Goal: Task Accomplishment & Management: Use online tool/utility

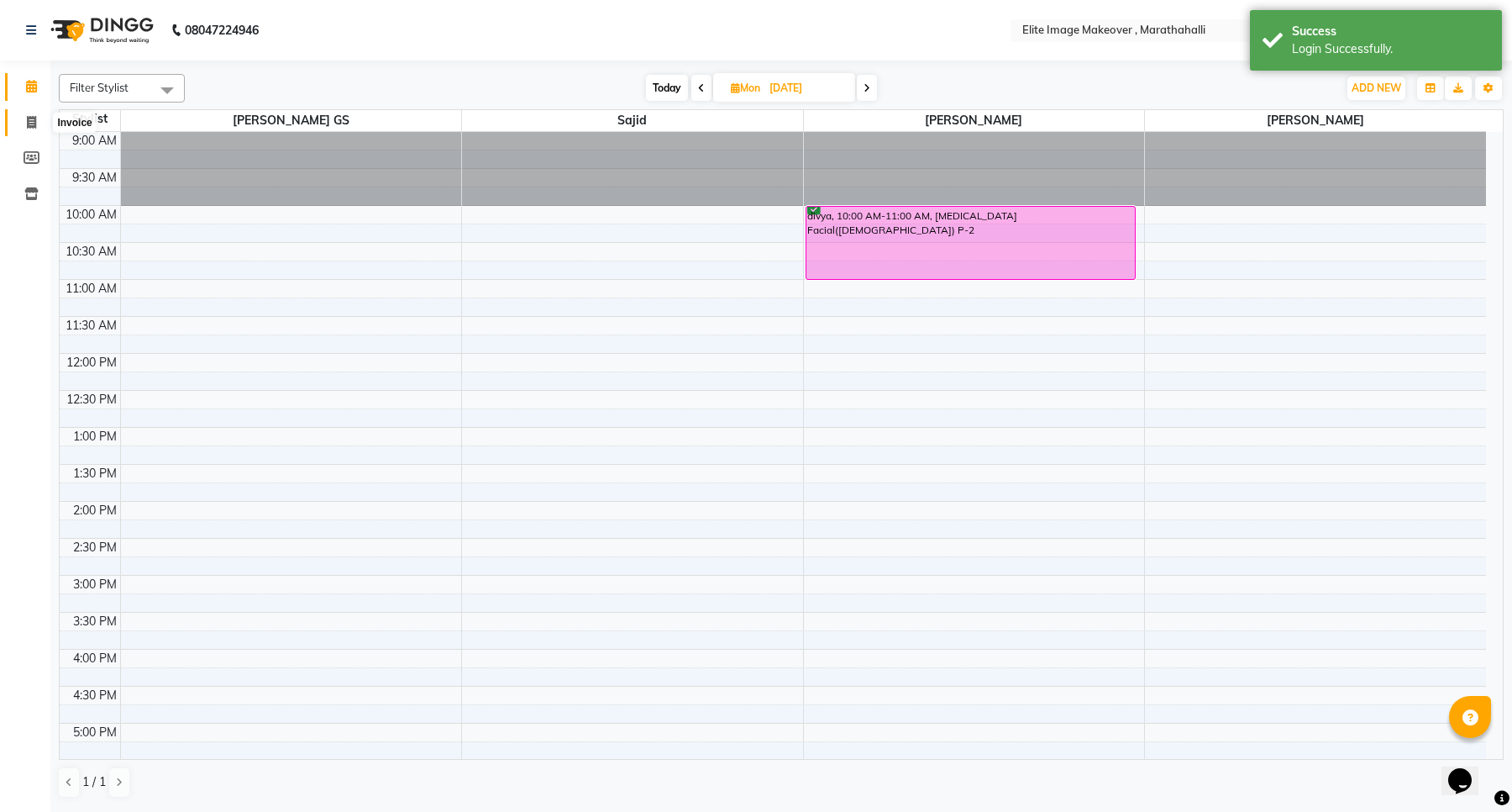
click at [27, 122] on icon at bounding box center [32, 122] width 9 height 12
select select "service"
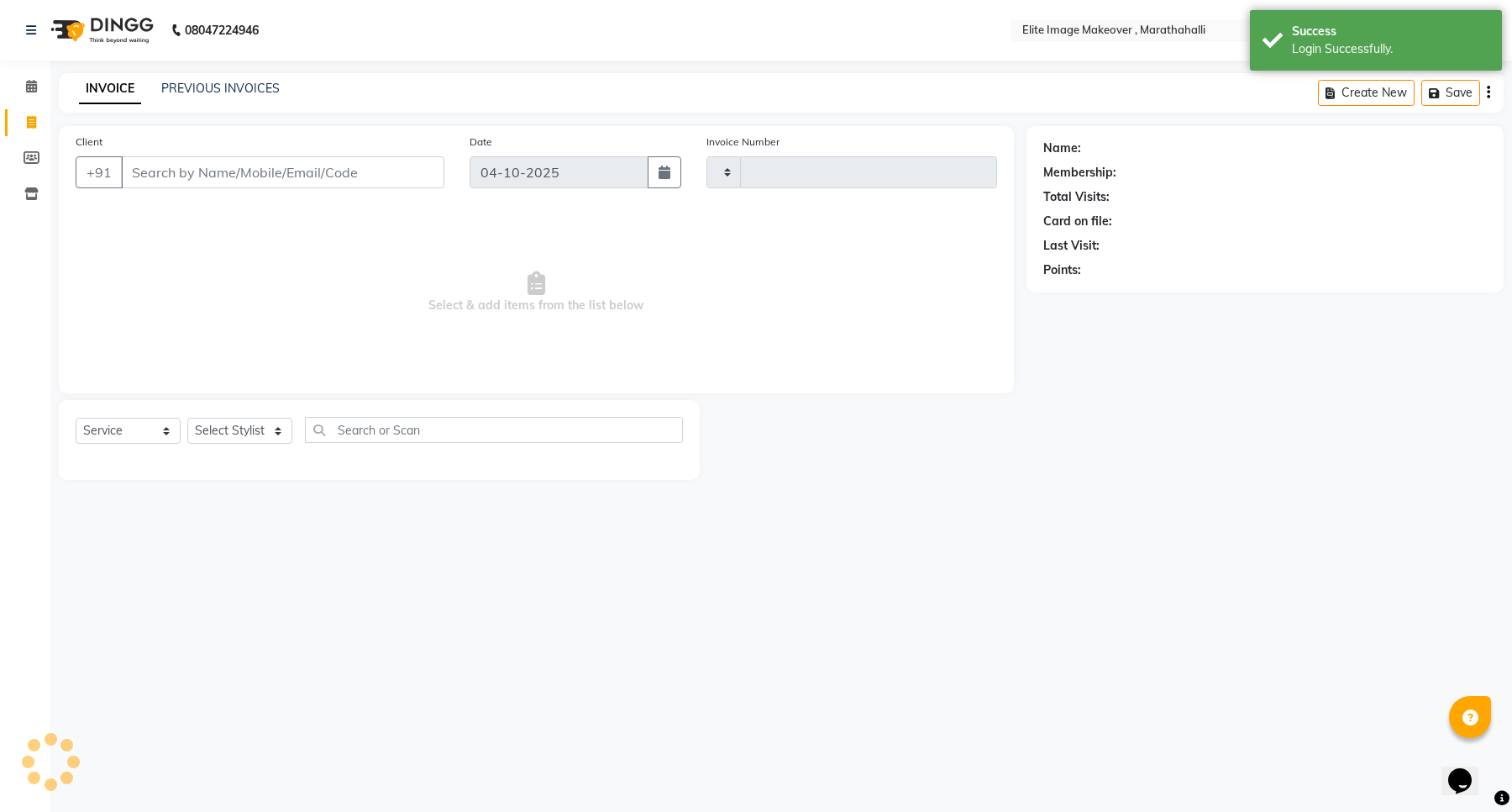
type input "1212"
select select "8005"
drag, startPoint x: 215, startPoint y: 314, endPoint x: 105, endPoint y: 211, distance: 150.7
click at [215, 314] on span "Select & add items from the list below" at bounding box center [536, 292] width 922 height 168
click at [27, 82] on icon at bounding box center [32, 86] width 11 height 12
